Goal: Information Seeking & Learning: Find specific fact

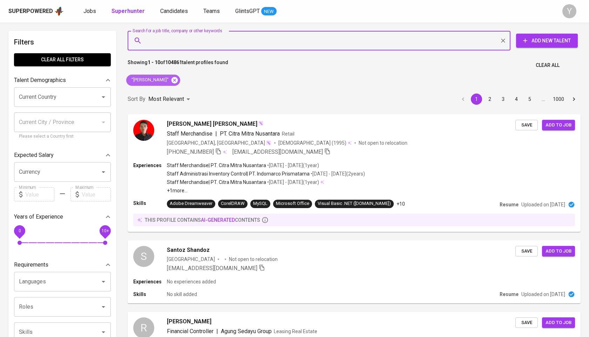
click at [171, 81] on icon at bounding box center [174, 80] width 6 height 6
click at [183, 43] on input "Search for a job title, company or other keywords" at bounding box center [321, 40] width 352 height 13
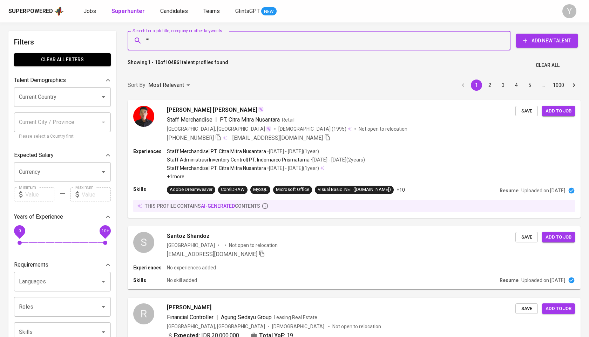
paste input "Riska Mandasari"
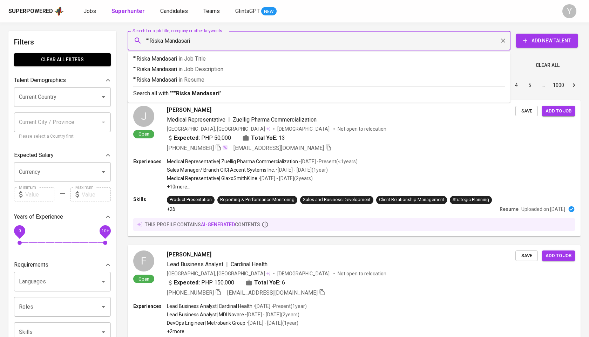
click at [150, 41] on input """Riska Mandasari" at bounding box center [321, 40] width 352 height 13
click at [210, 41] on input ""Riska Mandasari" at bounding box center [321, 40] width 352 height 13
type input ""Riska Mandasari""
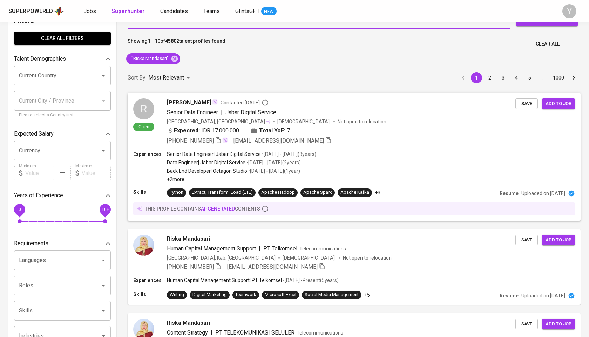
scroll to position [27, 0]
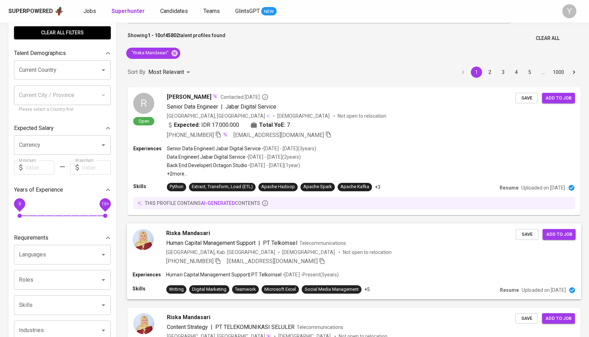
click at [218, 267] on div "Riska Mandasari Human Capital Management Support | PT Telkomsel Telecommunicati…" at bounding box center [354, 247] width 454 height 48
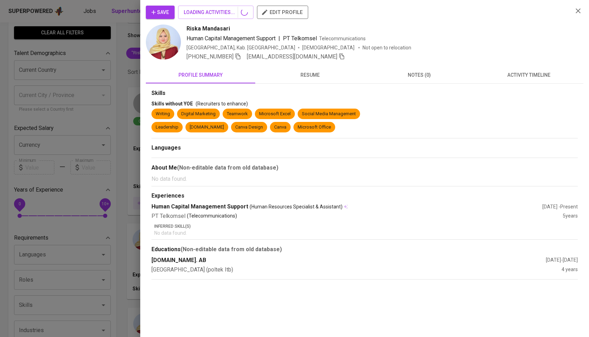
scroll to position [92, 0]
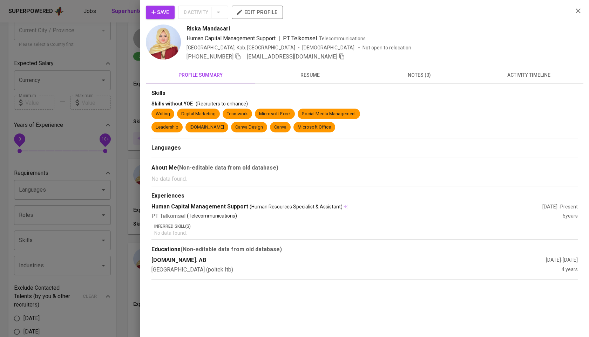
click at [88, 177] on div at bounding box center [294, 168] width 589 height 337
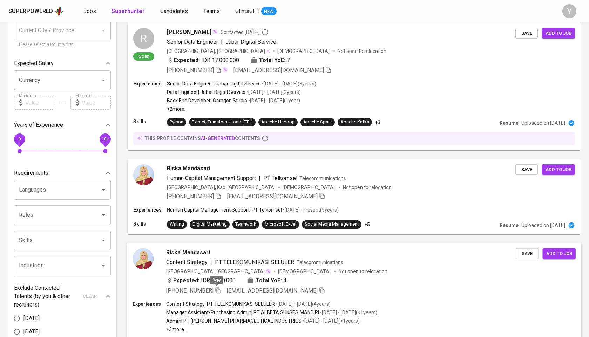
click at [219, 290] on icon "button" at bounding box center [218, 290] width 6 height 6
